Goal: Information Seeking & Learning: Learn about a topic

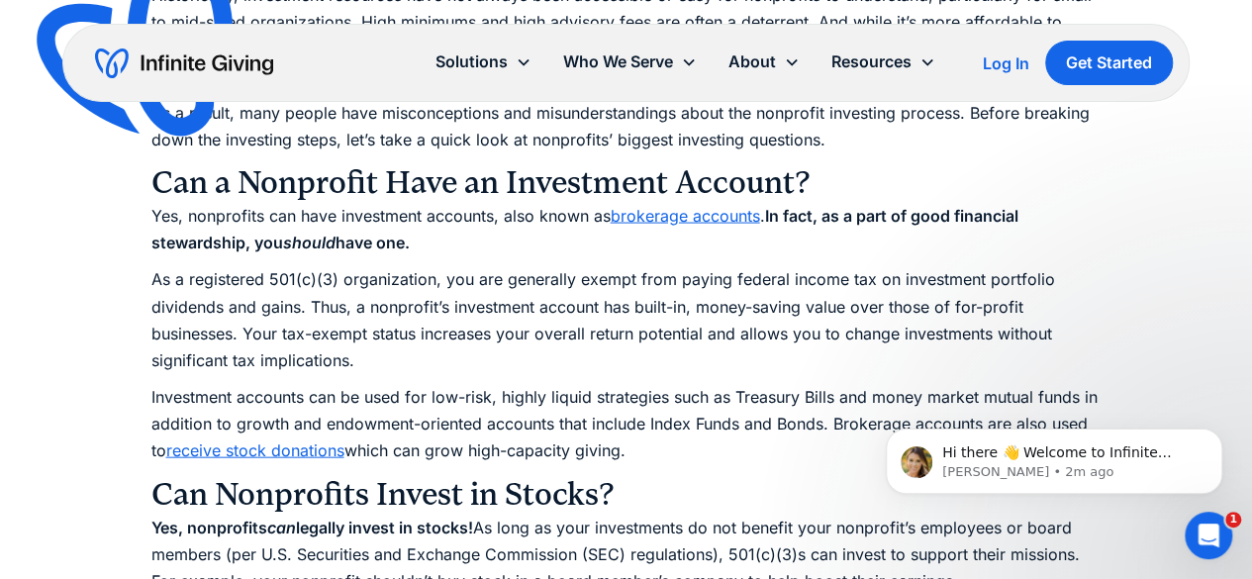
scroll to position [1987, 0]
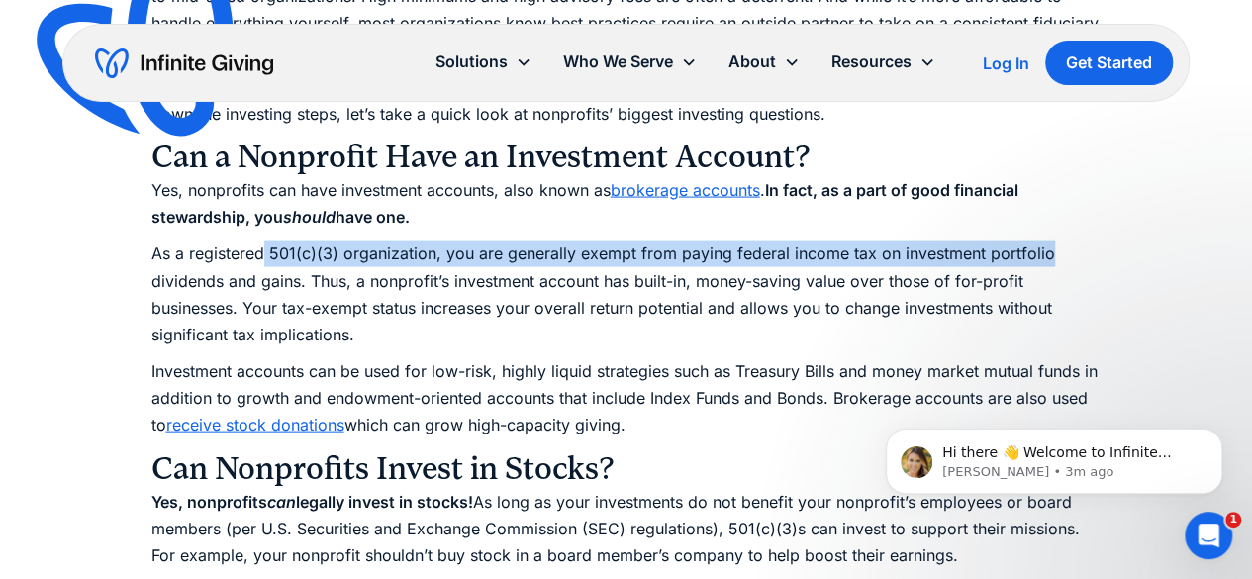
drag, startPoint x: 263, startPoint y: 253, endPoint x: 1062, endPoint y: 253, distance: 798.8
click at [1062, 253] on p "As a registered 501(c)(3) organization, you are generally exempt from paying fe…" at bounding box center [626, 295] width 950 height 108
drag, startPoint x: 312, startPoint y: 284, endPoint x: 267, endPoint y: 245, distance: 59.6
click at [267, 245] on p "As a registered 501(c)(3) organization, you are generally exempt from paying fe…" at bounding box center [626, 295] width 950 height 108
copy p "501(c)(3) organization, you are generally exempt from paying federal income tax…"
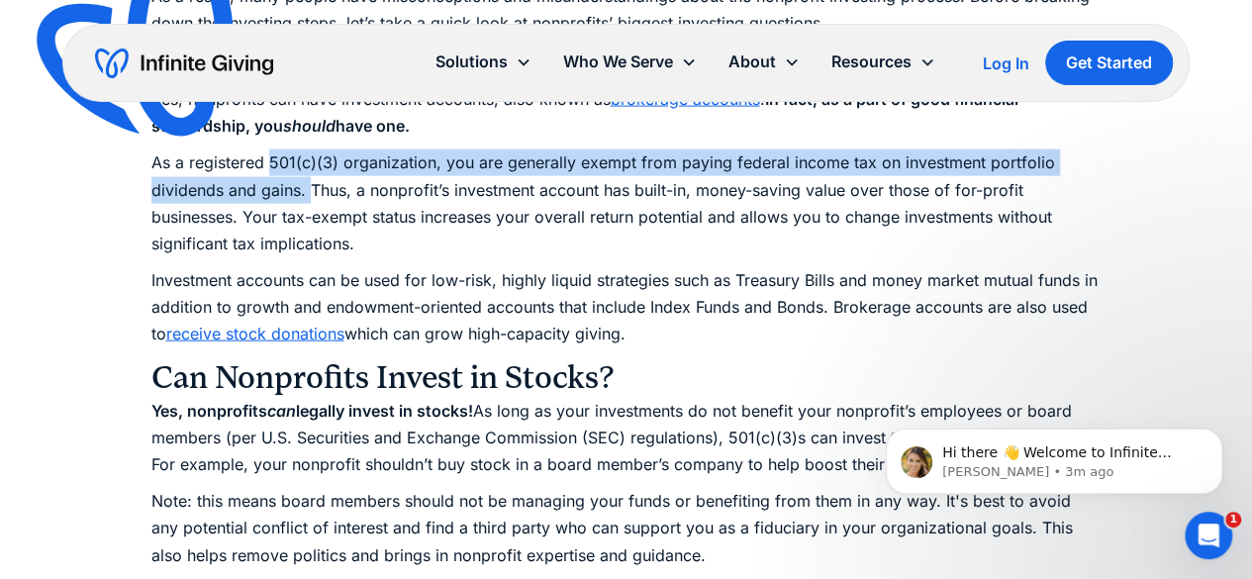
scroll to position [2086, 0]
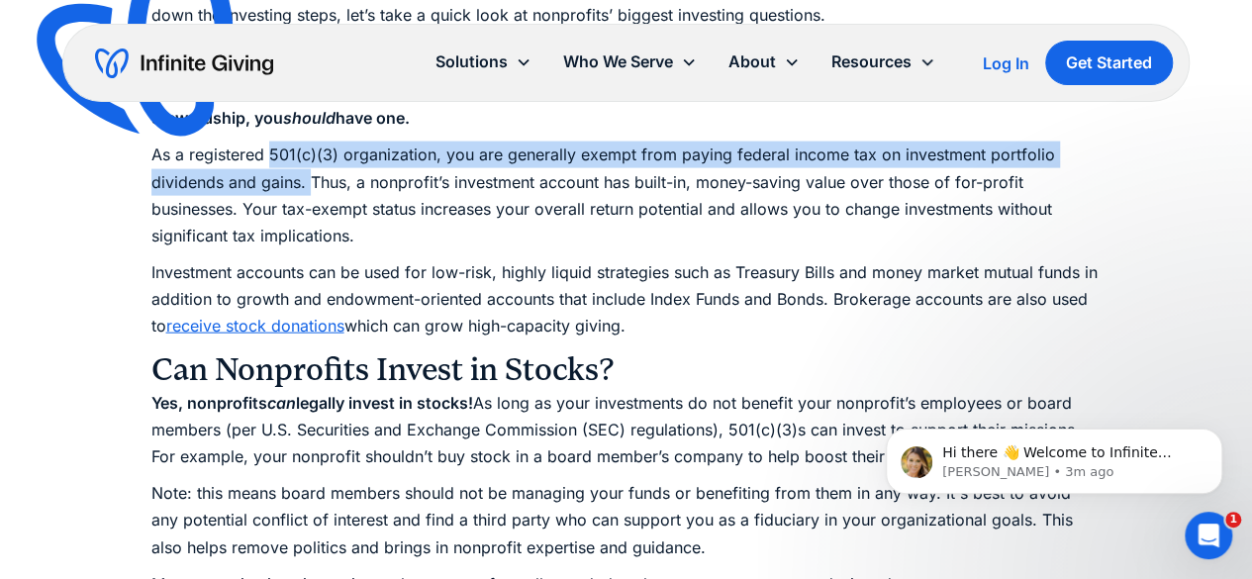
drag, startPoint x: 150, startPoint y: 268, endPoint x: 800, endPoint y: 326, distance: 651.9
click at [800, 326] on p "Investment accounts can be used for low-risk, highly liquid strategies such as …" at bounding box center [626, 299] width 950 height 81
copy p "Investment accounts can be used for low-risk, highly liquid strategies such as …"
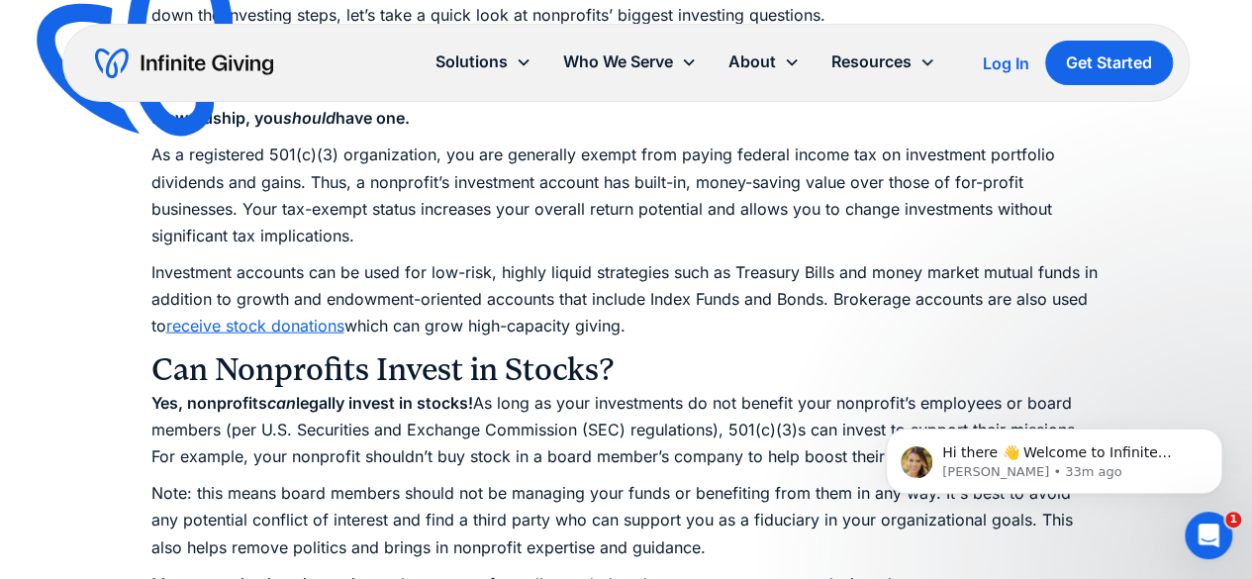
click at [565, 414] on p "Yes, nonprofits can legally invest in stocks! As long as your investments do no…" at bounding box center [626, 430] width 950 height 81
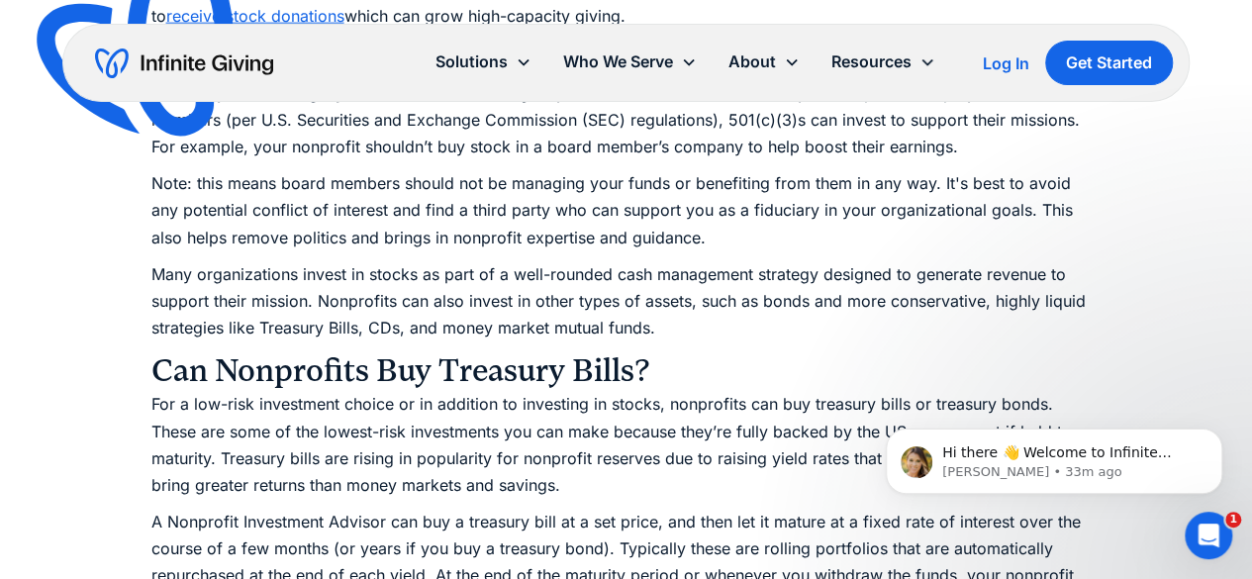
scroll to position [2408, 0]
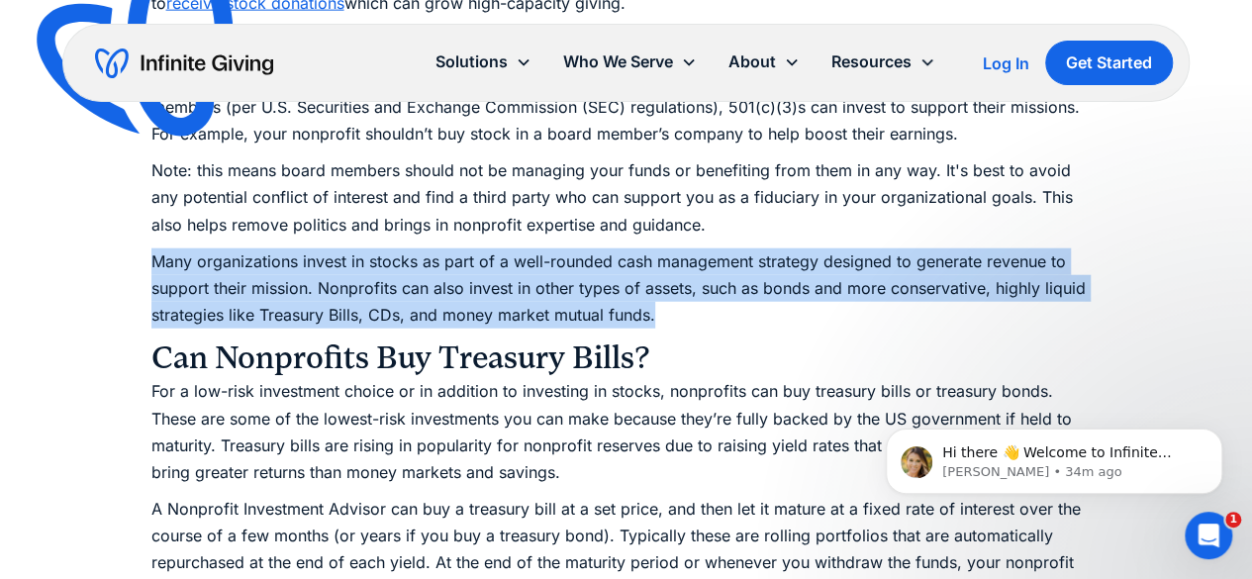
drag, startPoint x: 149, startPoint y: 259, endPoint x: 671, endPoint y: 322, distance: 525.4
copy p "Many organizations invest in stocks as part of a well-rounded cash management s…"
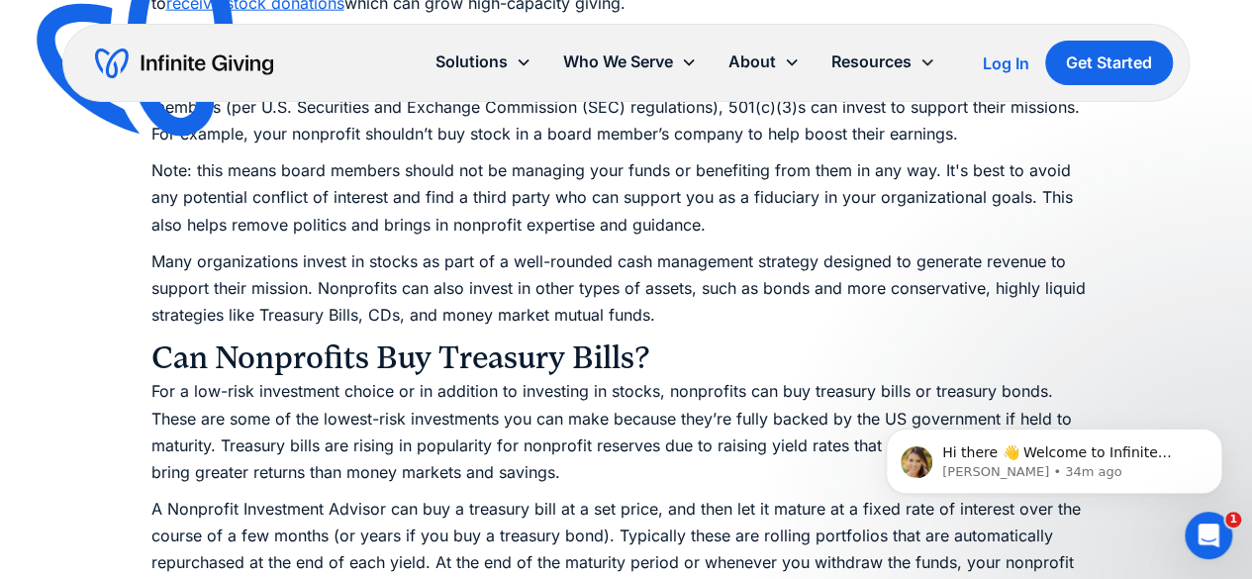
click at [592, 385] on p "For a low-risk investment choice or in addition to investing in stocks, nonprof…" at bounding box center [626, 432] width 950 height 108
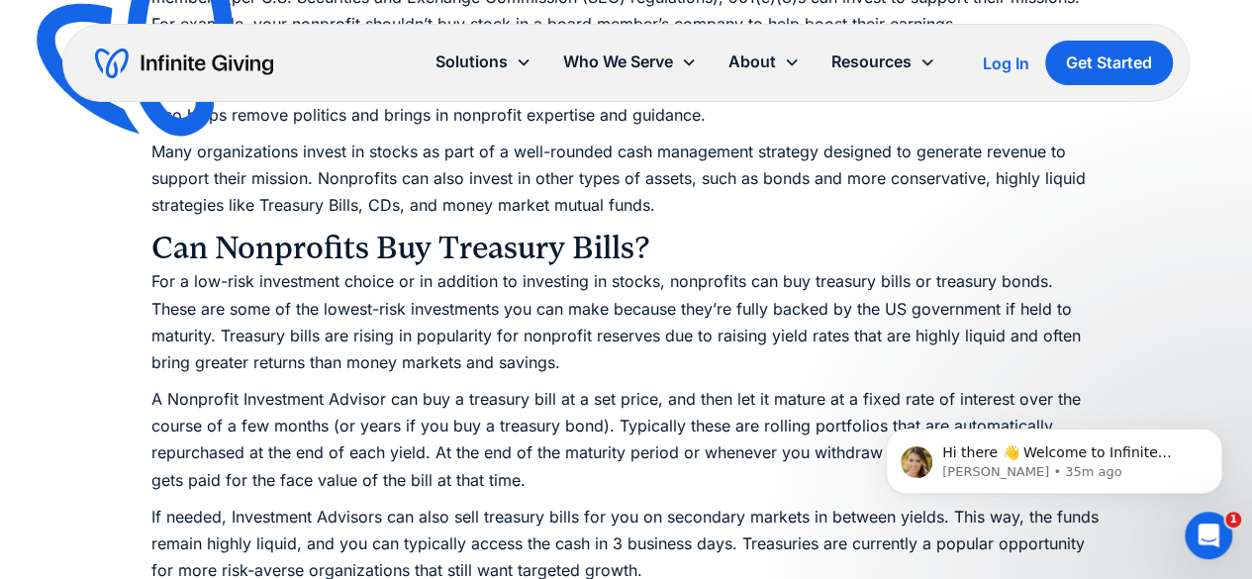
scroll to position [2517, 0]
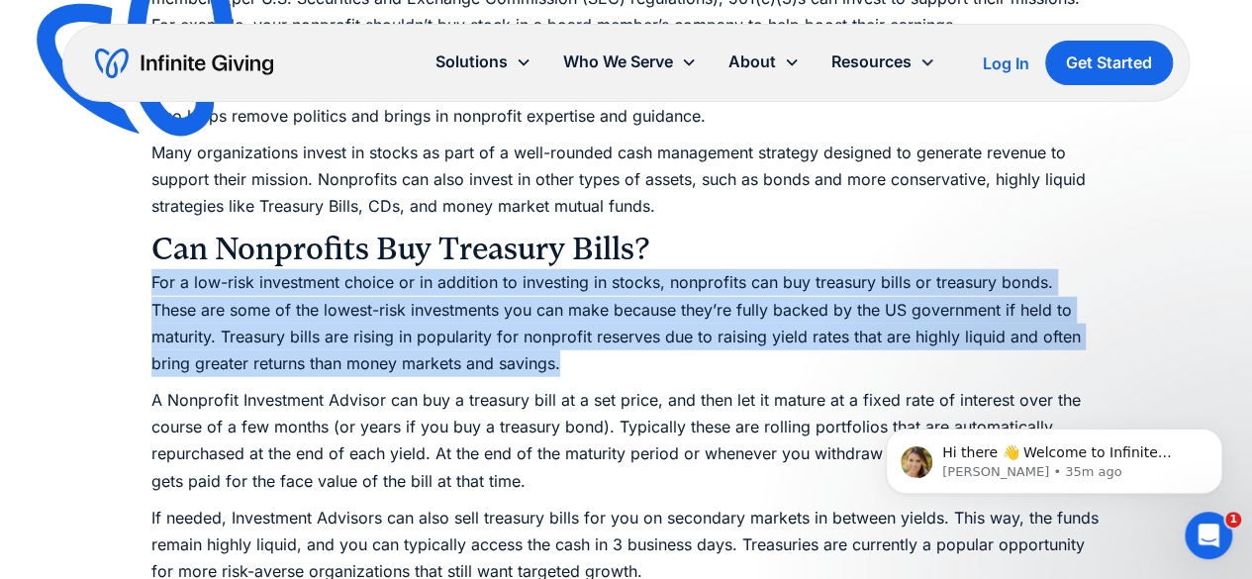
drag, startPoint x: 152, startPoint y: 277, endPoint x: 545, endPoint y: 355, distance: 400.7
click at [545, 355] on p "For a low-risk investment choice or in addition to investing in stocks, nonprof…" at bounding box center [626, 323] width 950 height 108
copy p "For a low-risk investment choice or in addition to investing in stocks, nonprof…"
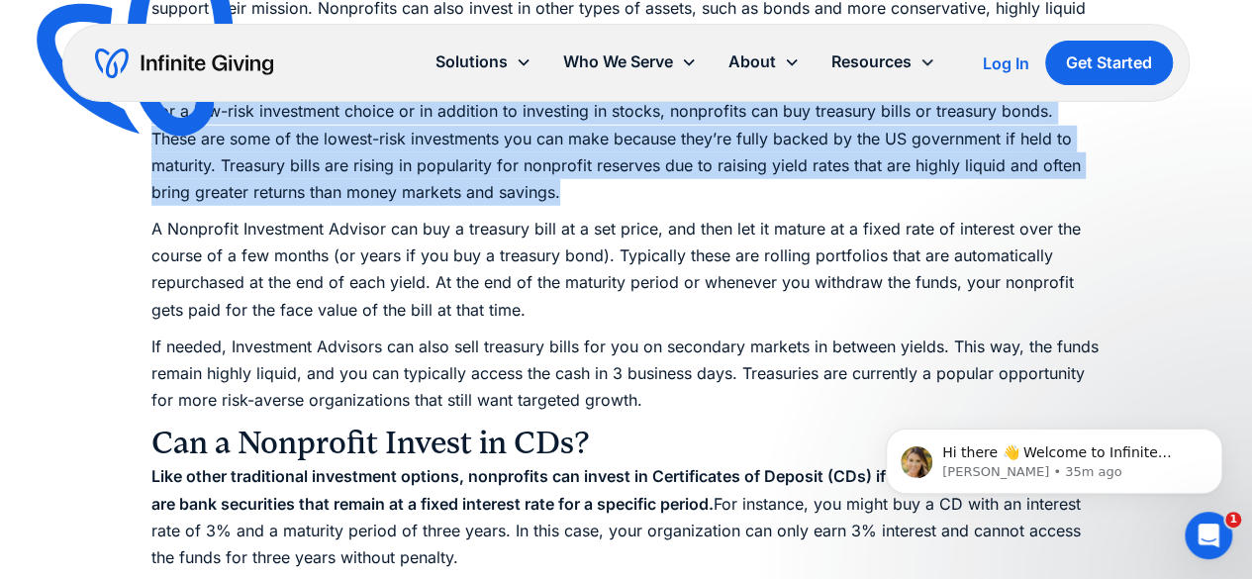
scroll to position [2704, 0]
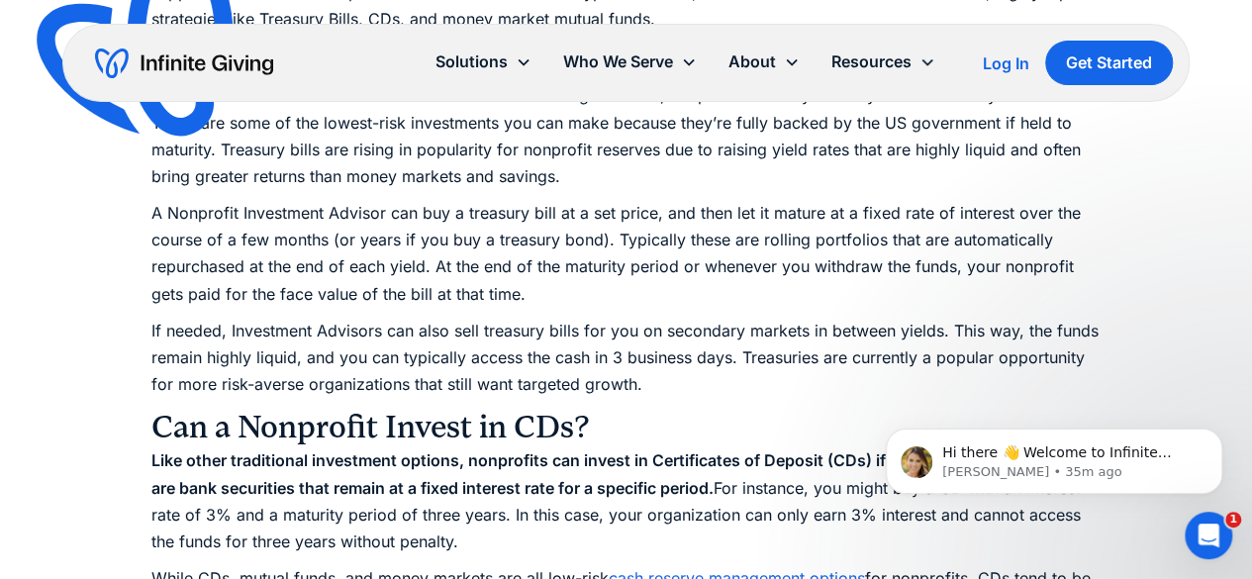
click at [610, 238] on p "A Nonprofit Investment Advisor can buy a treasury bill at a set price, and then…" at bounding box center [626, 254] width 950 height 108
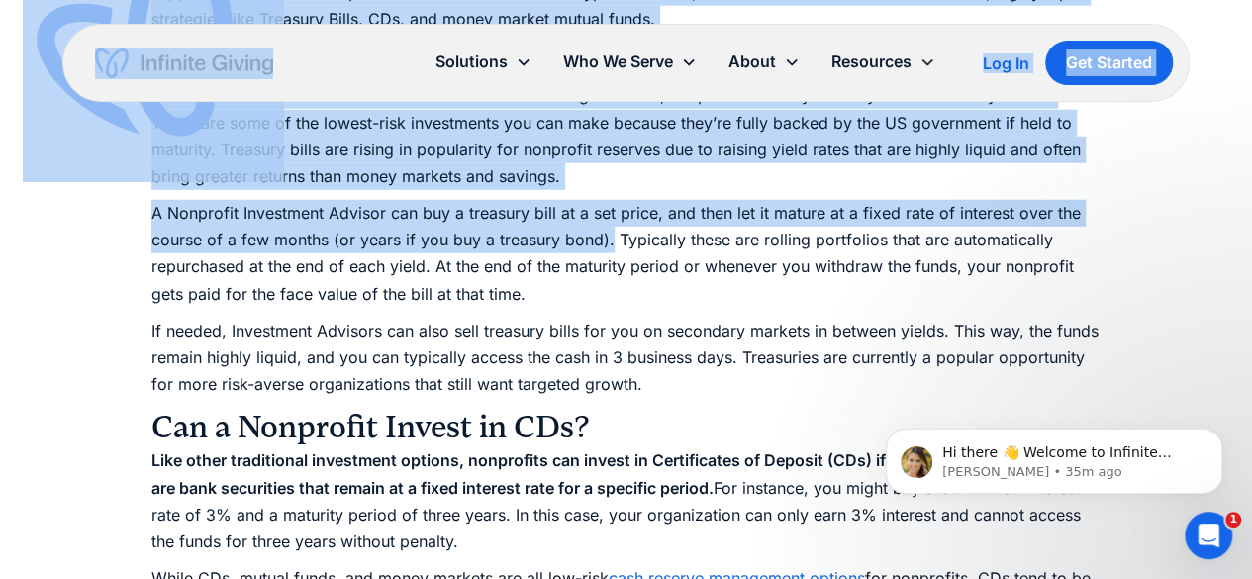
drag, startPoint x: 610, startPoint y: 238, endPoint x: 151, endPoint y: 108, distance: 476.3
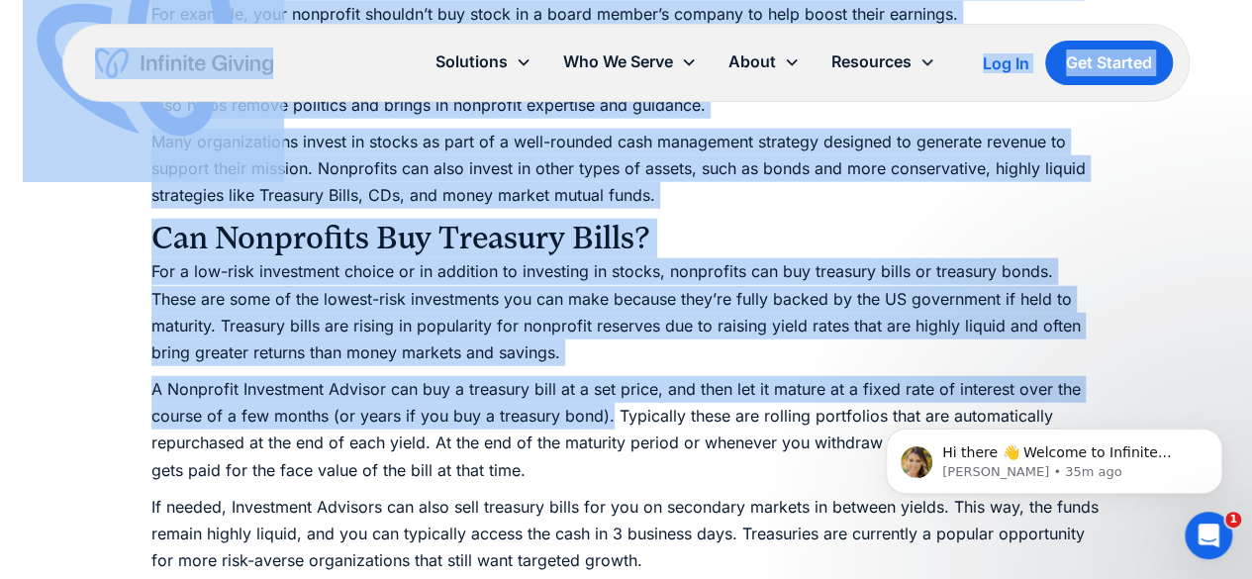
scroll to position [2527, 0]
click at [158, 272] on p "For a low-risk investment choice or in addition to investing in stocks, nonprof…" at bounding box center [626, 313] width 950 height 108
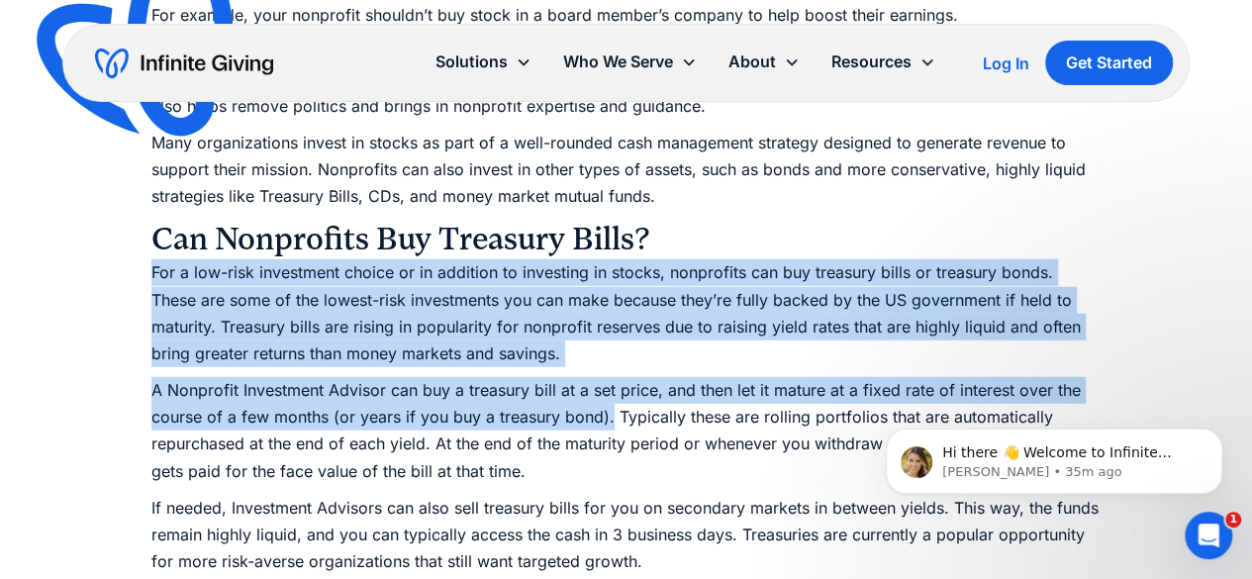
drag, startPoint x: 152, startPoint y: 270, endPoint x: 612, endPoint y: 415, distance: 481.5
copy div "For a low-risk investment choice or in addition to investing in stocks, nonprof…"
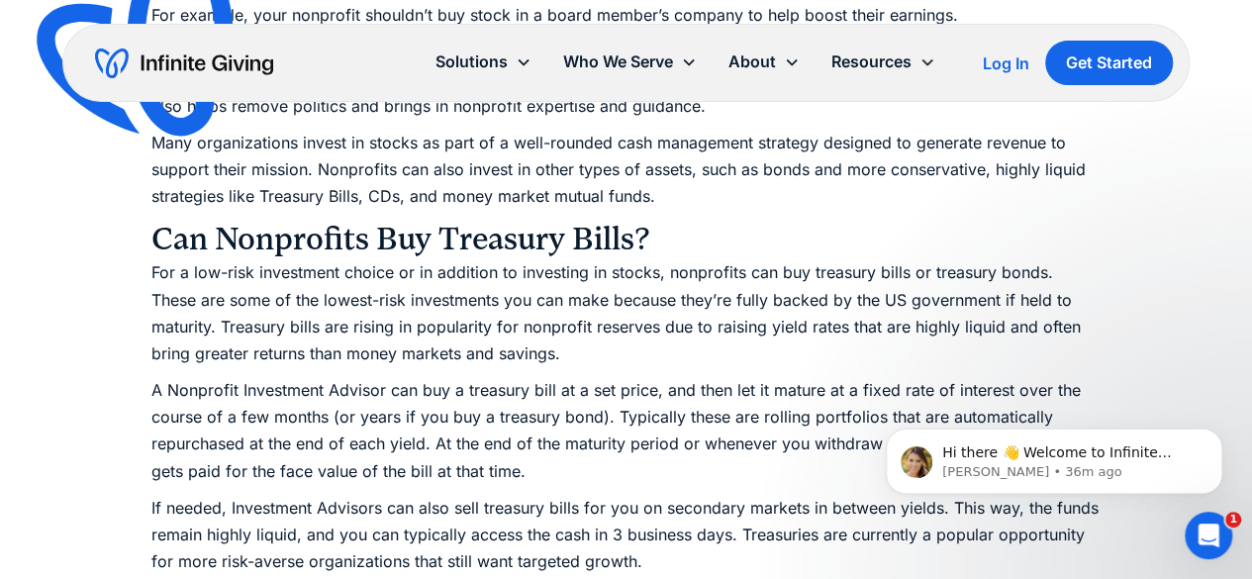
click at [487, 467] on p "A Nonprofit Investment Advisor can buy a treasury bill at a set price, and then…" at bounding box center [626, 431] width 950 height 108
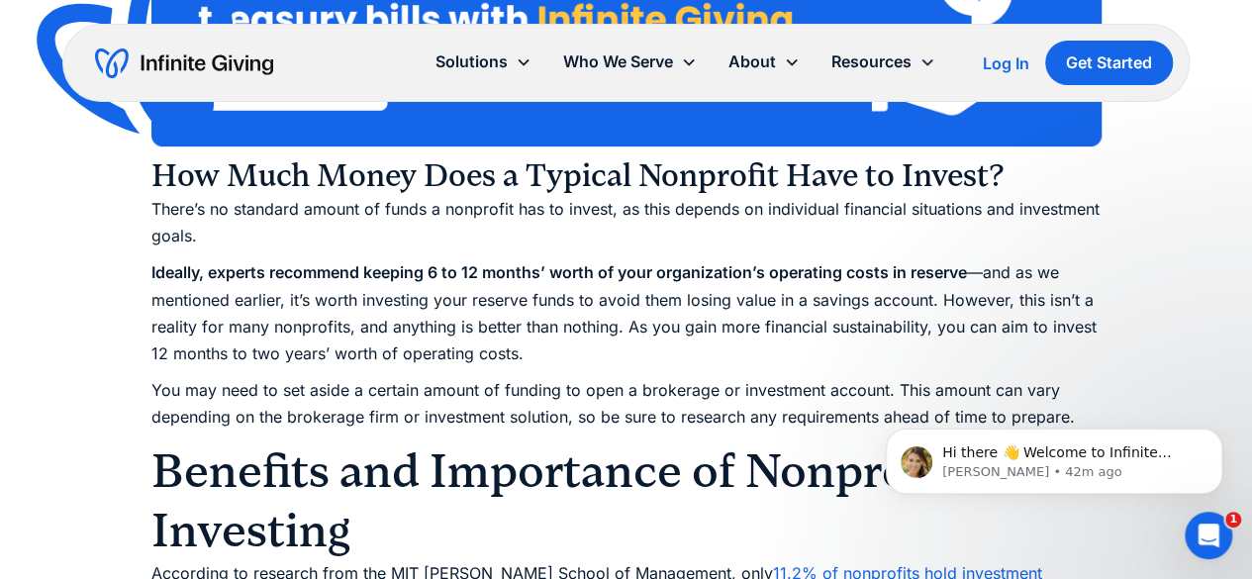
scroll to position [4060, 0]
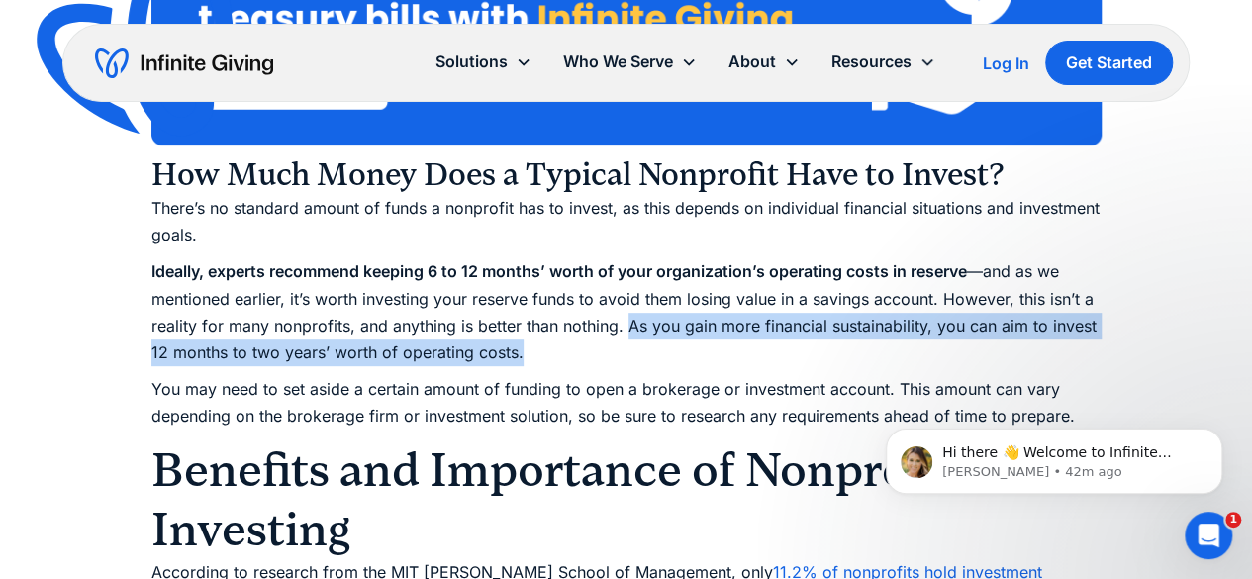
drag, startPoint x: 628, startPoint y: 325, endPoint x: 646, endPoint y: 353, distance: 34.3
click at [646, 353] on p "Ideally, experts recommend keeping 6 to 12 months’ worth of your organization’s…" at bounding box center [626, 312] width 950 height 108
copy p "As you gain more financial sustainability, you can aim to invest 12 months to t…"
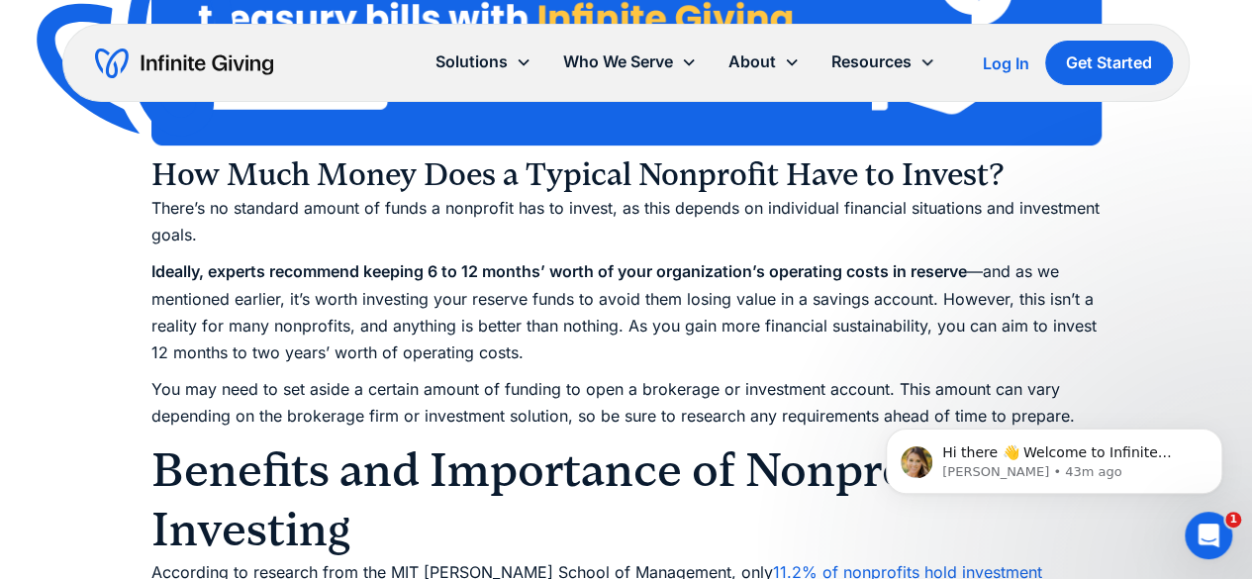
drag, startPoint x: 889, startPoint y: 387, endPoint x: 752, endPoint y: 352, distance: 140.9
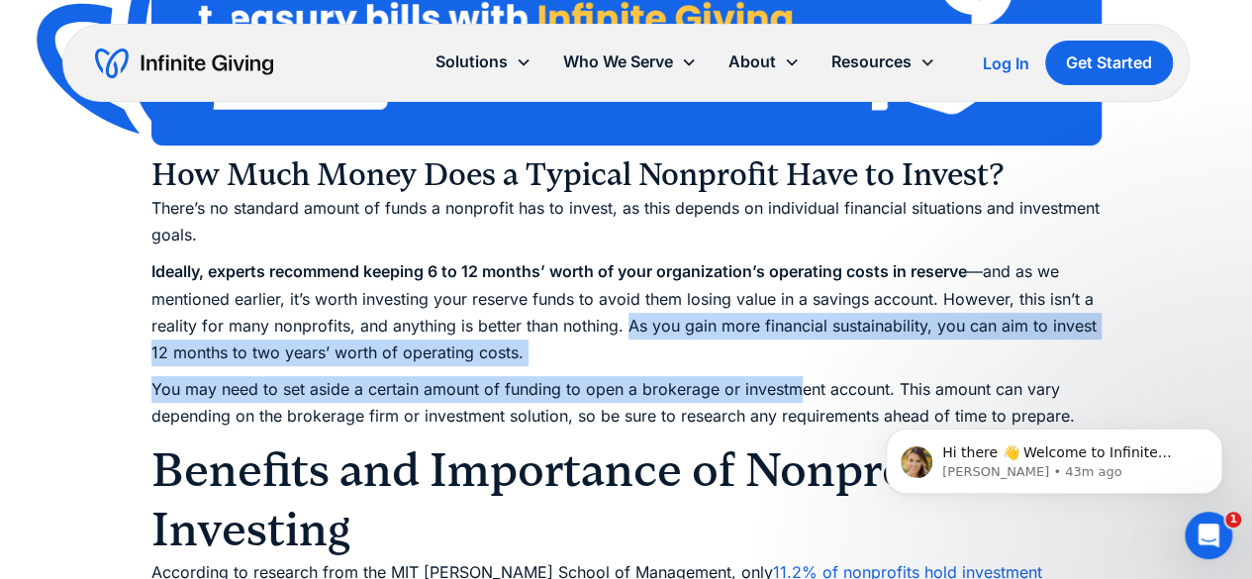
drag, startPoint x: 630, startPoint y: 323, endPoint x: 792, endPoint y: 375, distance: 170.6
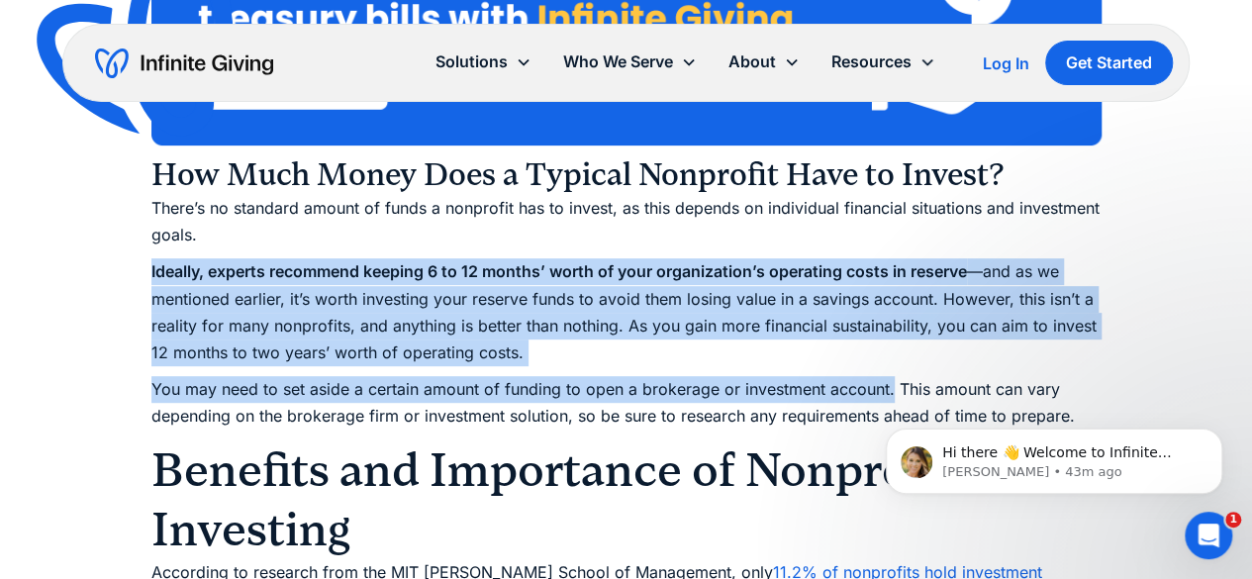
drag, startPoint x: 150, startPoint y: 272, endPoint x: 892, endPoint y: 377, distance: 748.8
click at [892, 377] on p "You may need to set aside a certain amount of funding to open a brokerage or in…" at bounding box center [626, 402] width 950 height 53
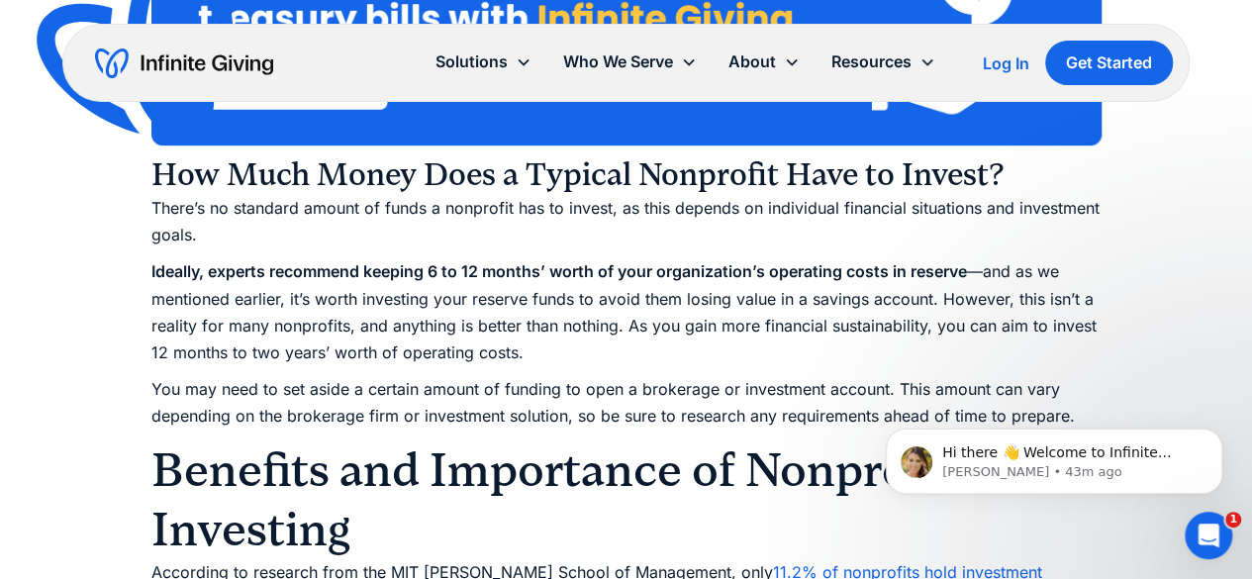
drag, startPoint x: 897, startPoint y: 387, endPoint x: 580, endPoint y: 360, distance: 317.9
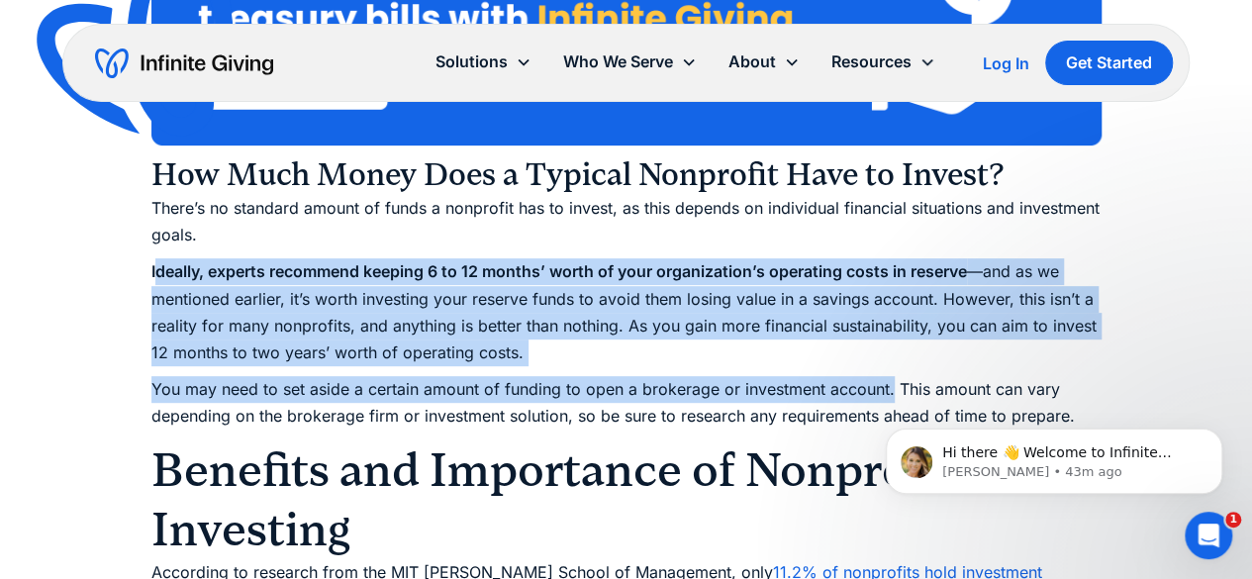
drag, startPoint x: 152, startPoint y: 271, endPoint x: 890, endPoint y: 379, distance: 745.3
copy div "deally, experts recommend keeping 6 to 12 months’ worth of your organization’s …"
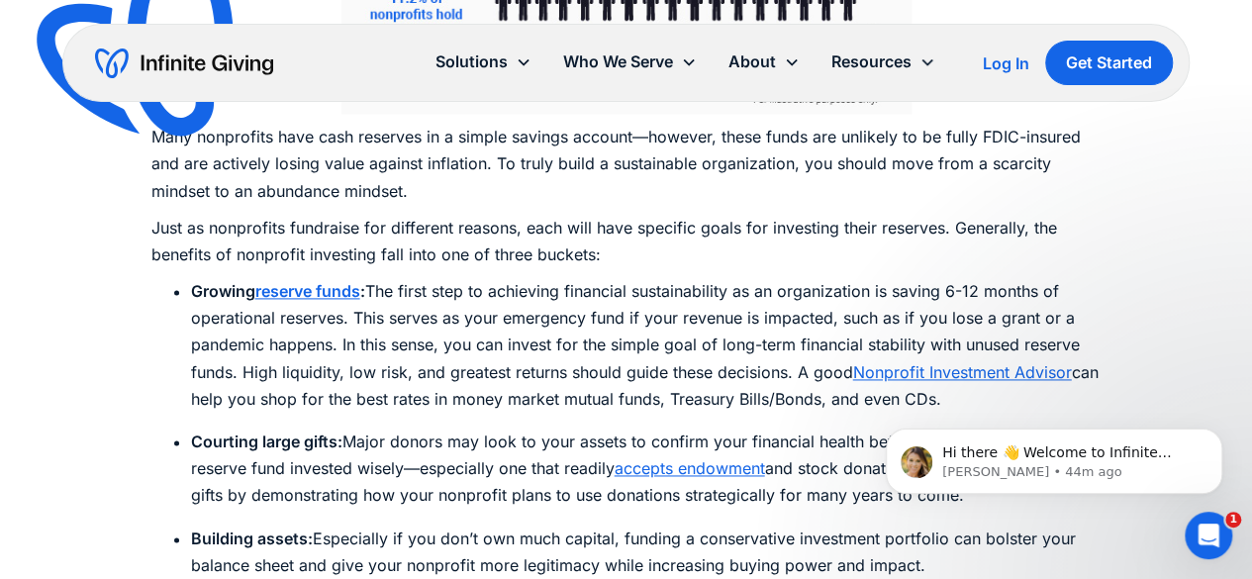
scroll to position [5013, 0]
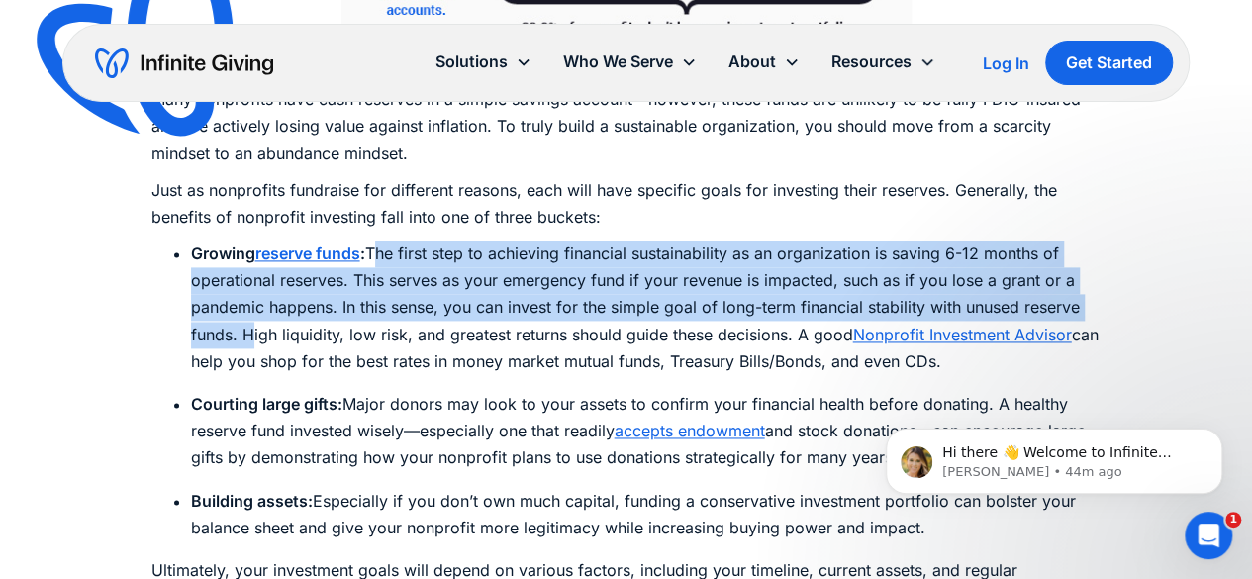
drag, startPoint x: 378, startPoint y: 225, endPoint x: 242, endPoint y: 311, distance: 161.5
click at [242, 311] on li "Growing reserve funds : The first step to achieving financial sustainability as…" at bounding box center [646, 308] width 911 height 135
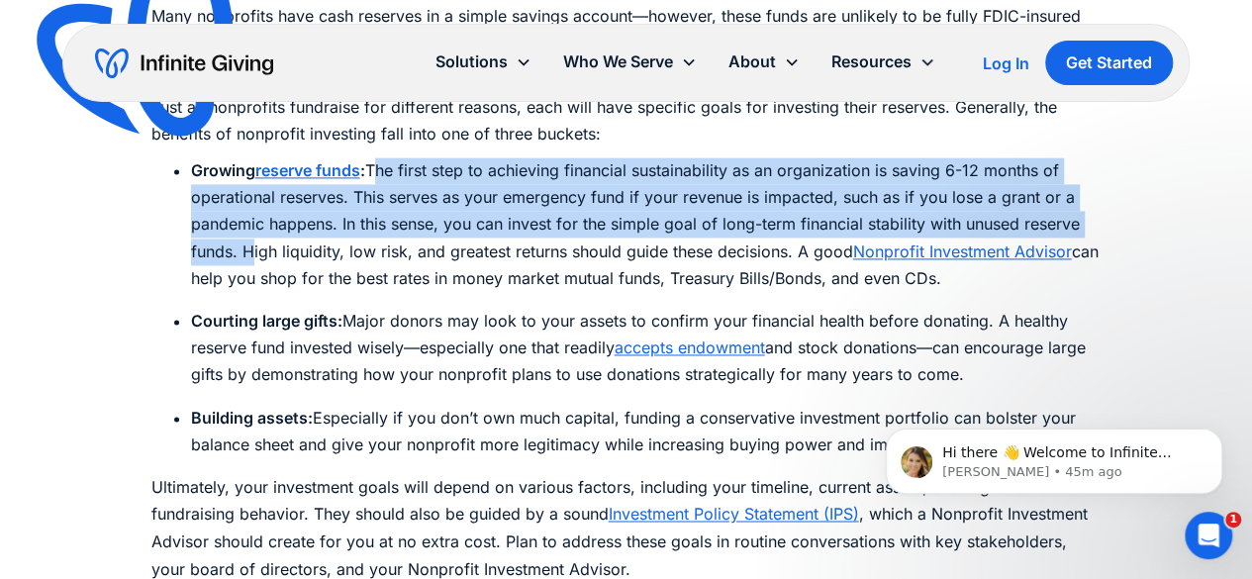
scroll to position [5095, 0]
copy li "The first step to achieving financial sustainability as an organization is savi…"
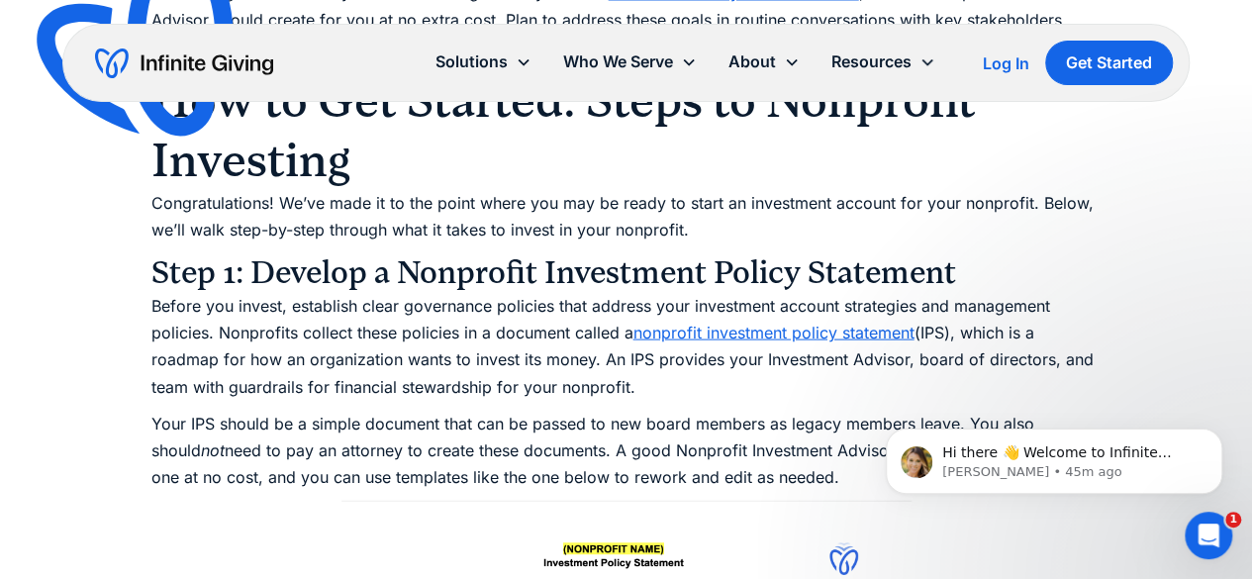
scroll to position [5619, 0]
